Goal: Use online tool/utility: Utilize a website feature to perform a specific function

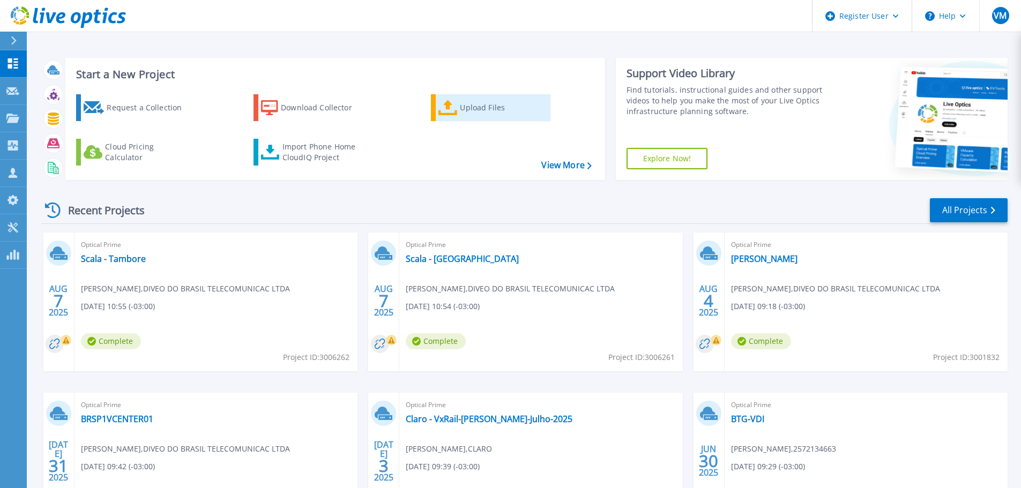
click at [458, 113] on link "Upload Files" at bounding box center [491, 107] width 120 height 27
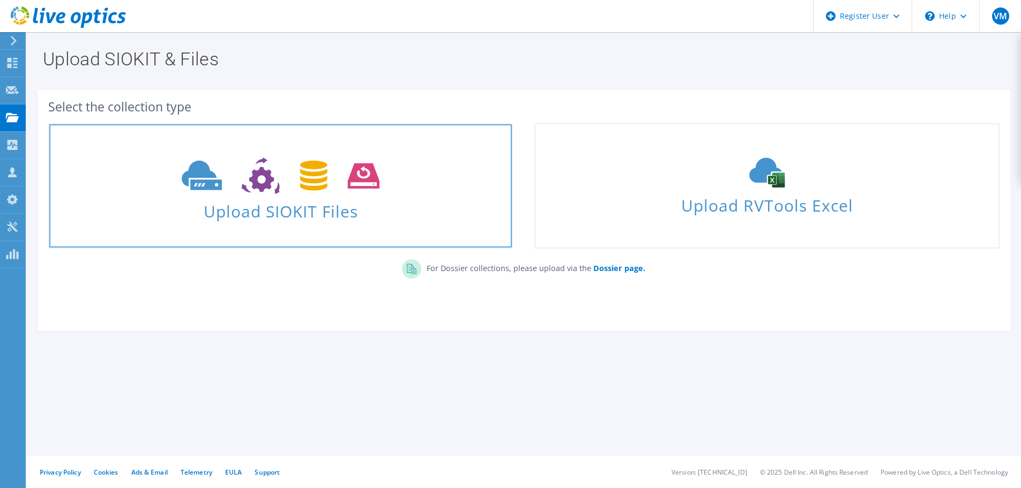
click at [313, 194] on icon at bounding box center [281, 176] width 198 height 37
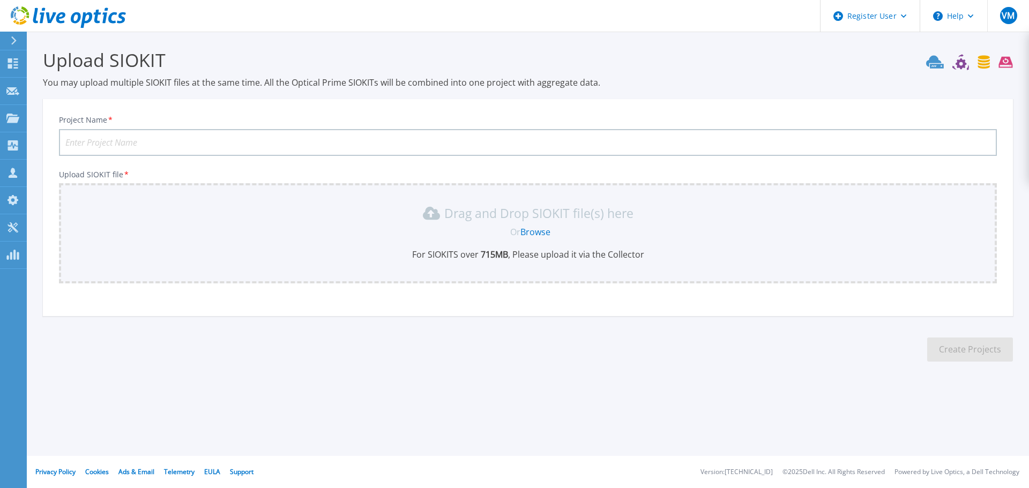
click at [156, 138] on input "Project Name *" at bounding box center [528, 142] width 938 height 27
type input "Porto Seguro - Ambiente VxRail H2-2025"
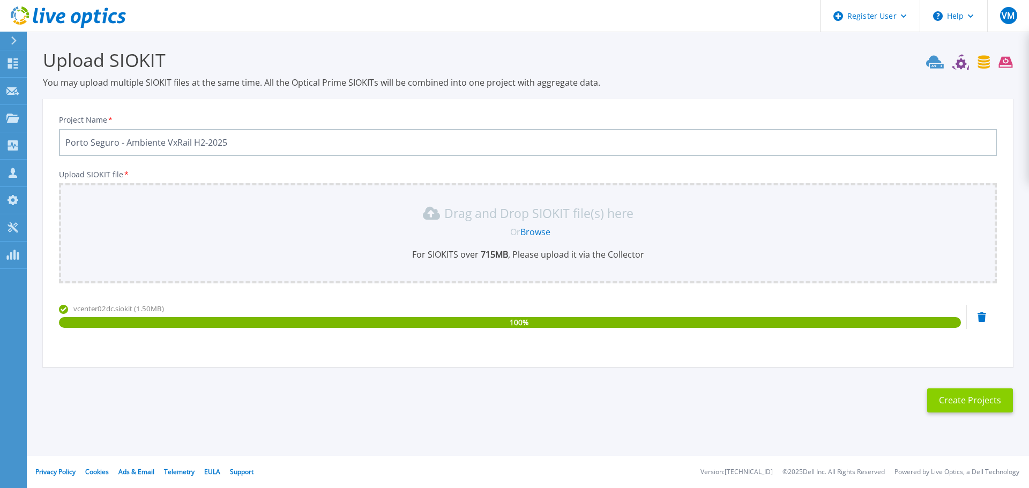
click at [953, 401] on button "Create Projects" at bounding box center [971, 401] width 86 height 24
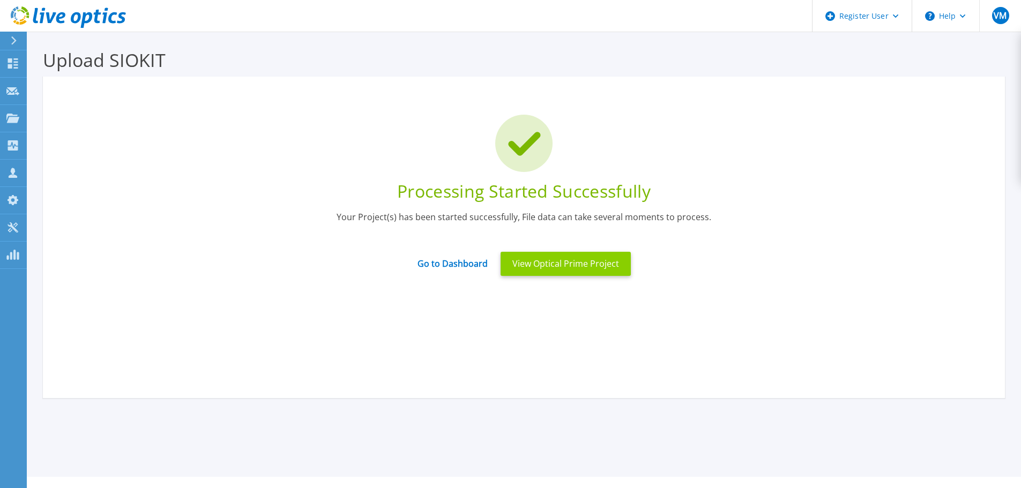
click at [597, 265] on button "View Optical Prime Project" at bounding box center [566, 264] width 130 height 24
